Goal: Task Accomplishment & Management: Use online tool/utility

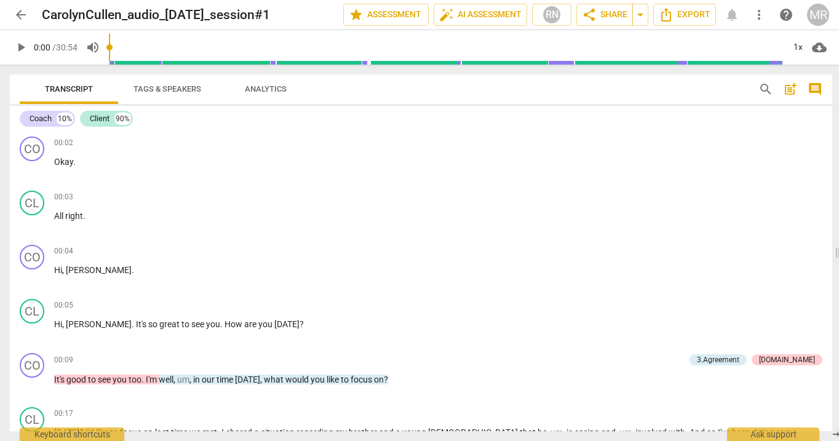
scroll to position [16098, 0]
click at [79, 14] on h2 "CarolynCullen_audio_[DATE]_session#1" at bounding box center [156, 14] width 228 height 15
click at [22, 15] on span "arrow_back" at bounding box center [21, 14] width 15 height 15
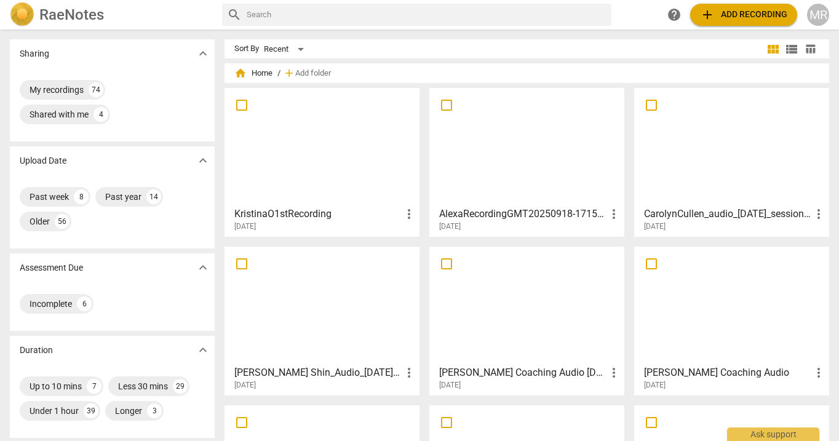
click at [469, 170] on div at bounding box center [527, 146] width 186 height 109
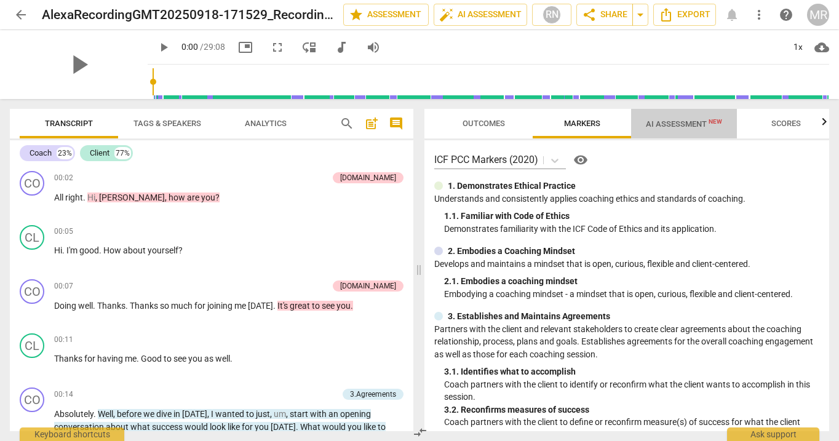
click at [685, 123] on span "AI Assessment New" at bounding box center [684, 123] width 76 height 9
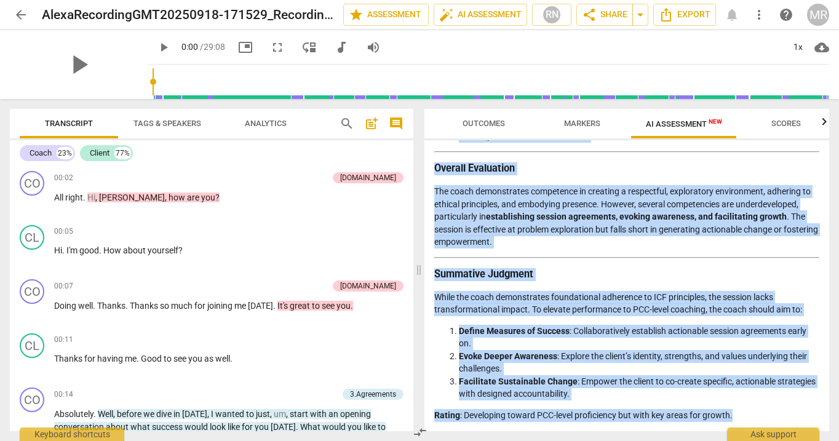
scroll to position [2119, 0]
drag, startPoint x: 437, startPoint y: 181, endPoint x: 575, endPoint y: 397, distance: 256.2
copy div "Loremips do sit Ametcons Adipisc Elitsedd Eius tempori utlaboreet doloremag a e…"
